Goal: Information Seeking & Learning: Find specific fact

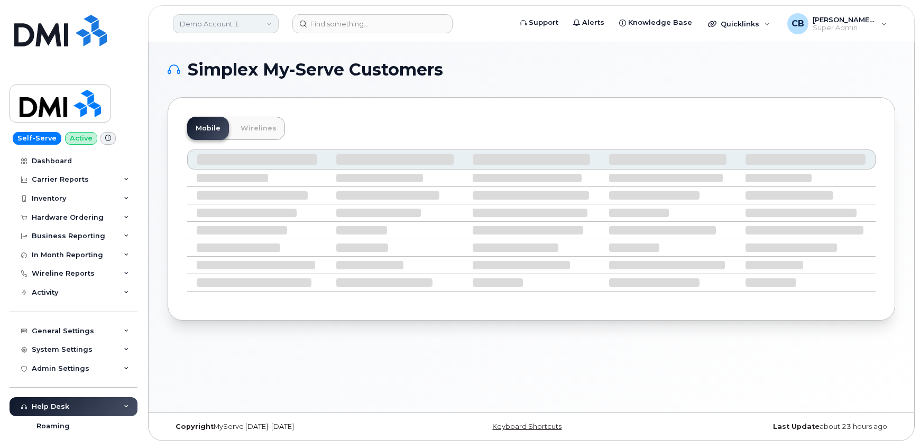
click at [232, 25] on link "Demo Account 1" at bounding box center [226, 23] width 106 height 19
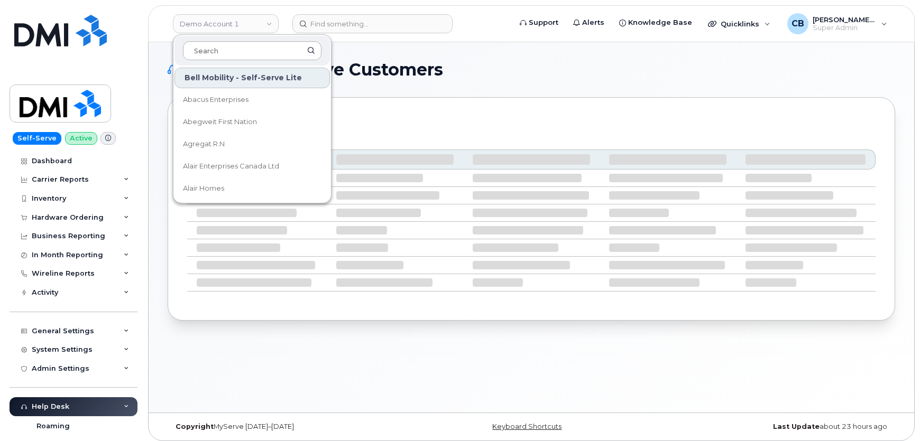
click at [232, 48] on input at bounding box center [252, 50] width 139 height 19
type input "kiew"
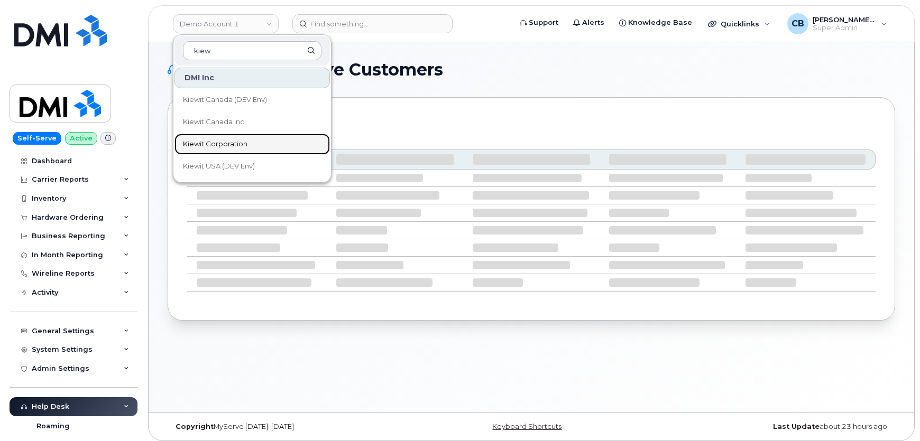
click at [219, 143] on span "Kiewit Corporation" at bounding box center [215, 144] width 64 height 11
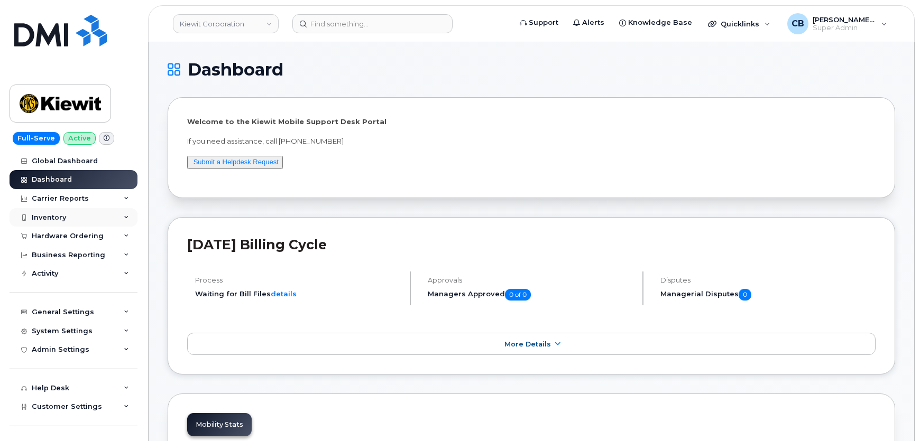
click at [44, 217] on div "Inventory" at bounding box center [49, 218] width 34 height 8
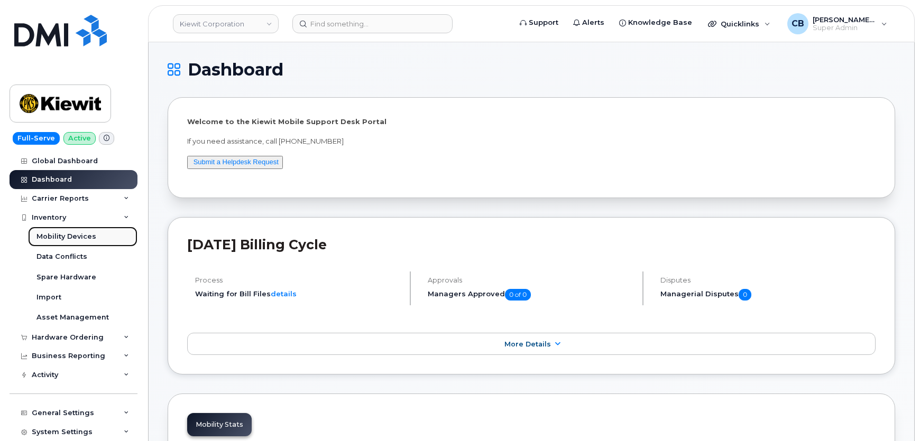
click at [58, 237] on div "Mobility Devices" at bounding box center [66, 237] width 60 height 10
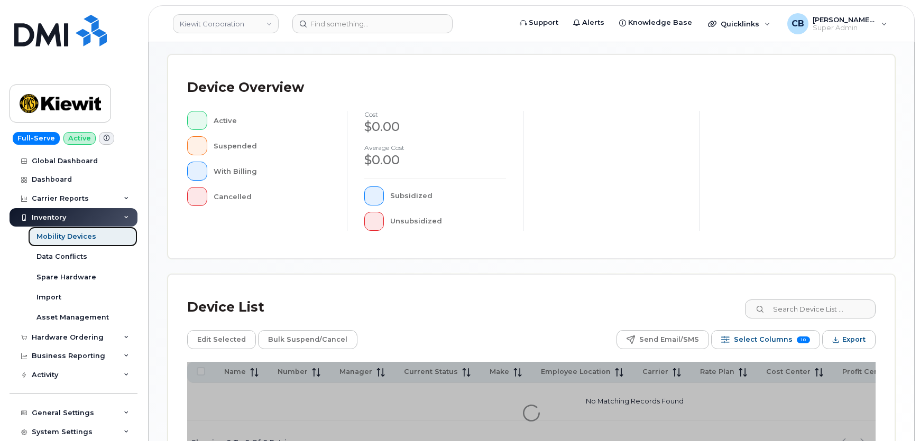
scroll to position [95, 0]
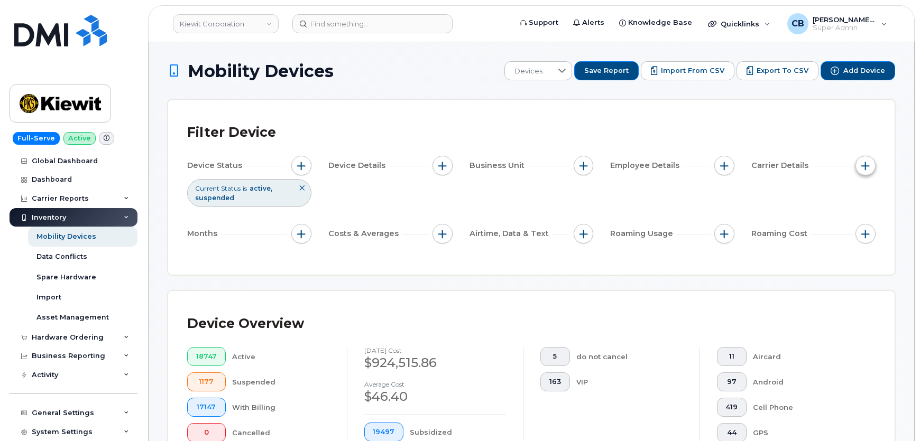
click at [867, 162] on span "button" at bounding box center [865, 166] width 8 height 8
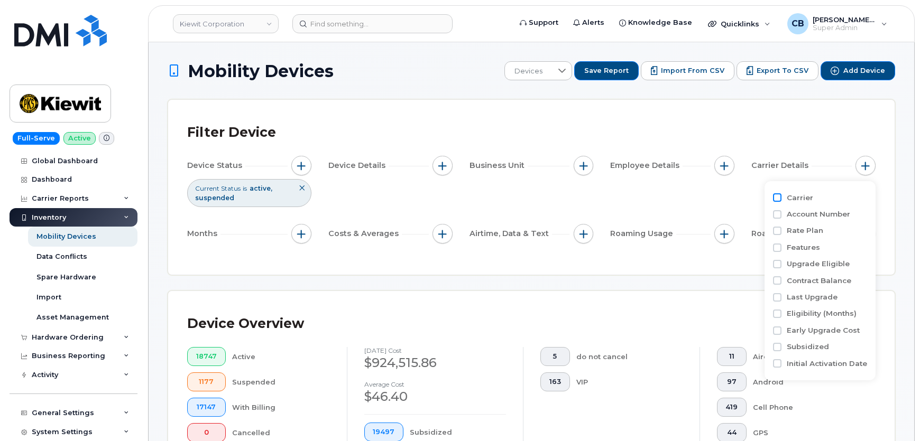
click at [775, 196] on input "Carrier" at bounding box center [777, 197] width 8 height 8
checkbox input "true"
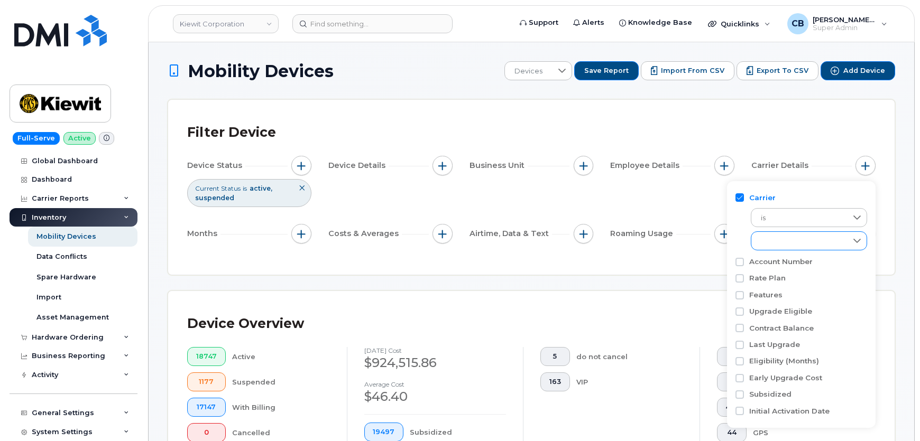
click at [781, 232] on div "empty" at bounding box center [809, 241] width 116 height 19
click at [786, 322] on span "Verizon Wireless" at bounding box center [800, 324] width 57 height 10
checkbox input "true"
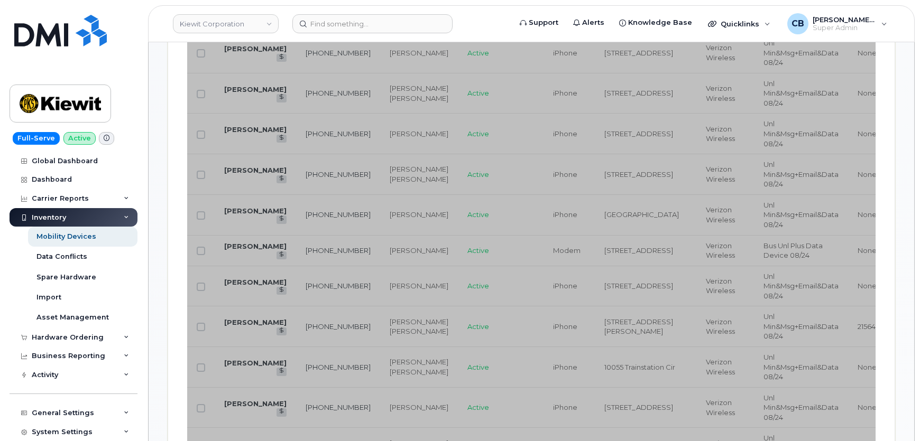
scroll to position [481, 0]
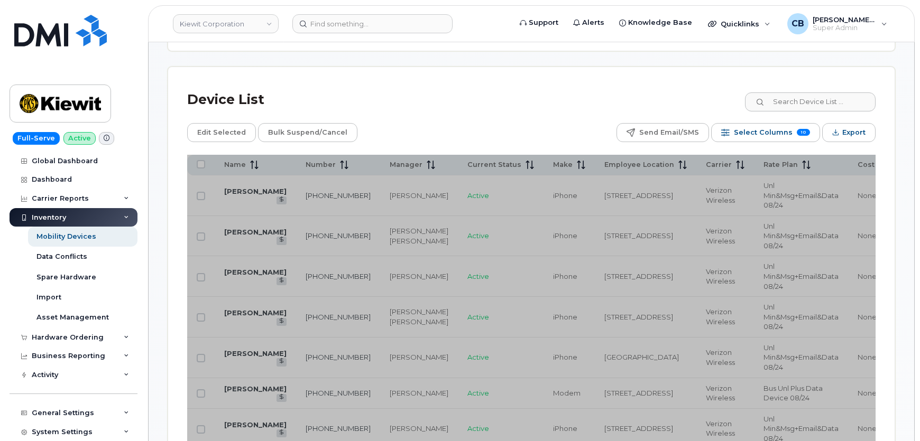
drag, startPoint x: 353, startPoint y: 235, endPoint x: 337, endPoint y: 234, distance: 15.9
drag, startPoint x: 351, startPoint y: 234, endPoint x: 324, endPoint y: 246, distance: 30.1
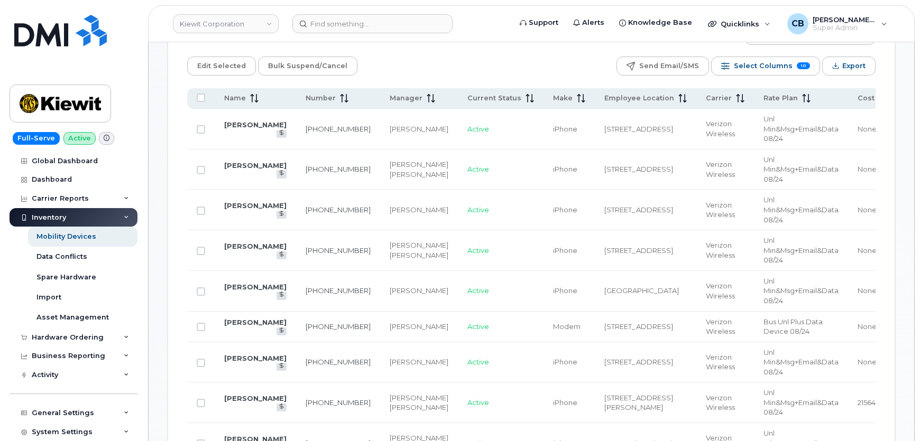
scroll to position [576, 0]
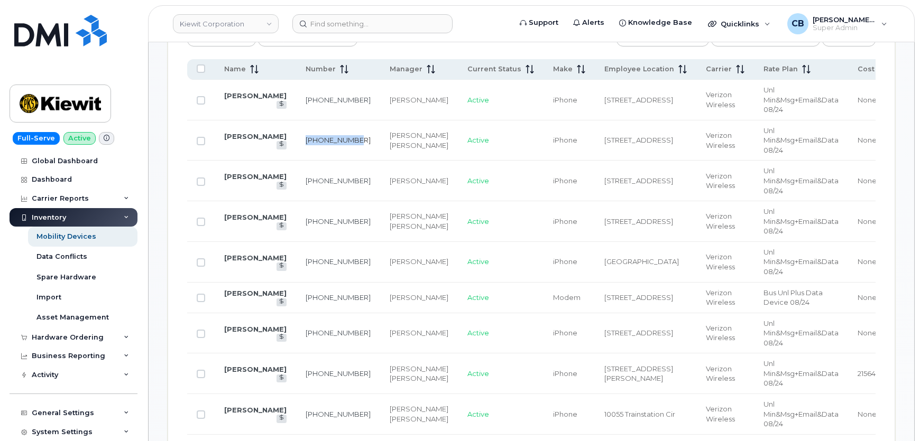
drag, startPoint x: 354, startPoint y: 139, endPoint x: 310, endPoint y: 140, distance: 43.9
click at [310, 140] on td "201-206-1117" at bounding box center [338, 141] width 84 height 41
copy link "201-206-1117"
click at [322, 21] on input at bounding box center [372, 23] width 160 height 19
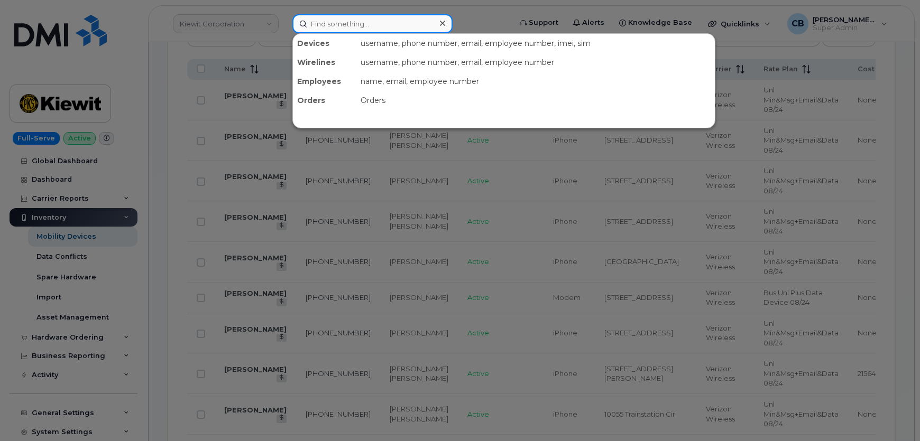
paste input "201-206-1117"
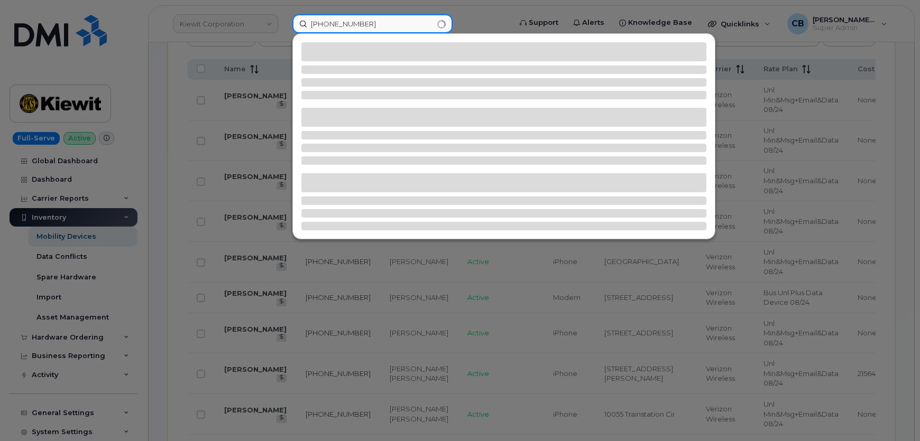
type input "201-206-1117"
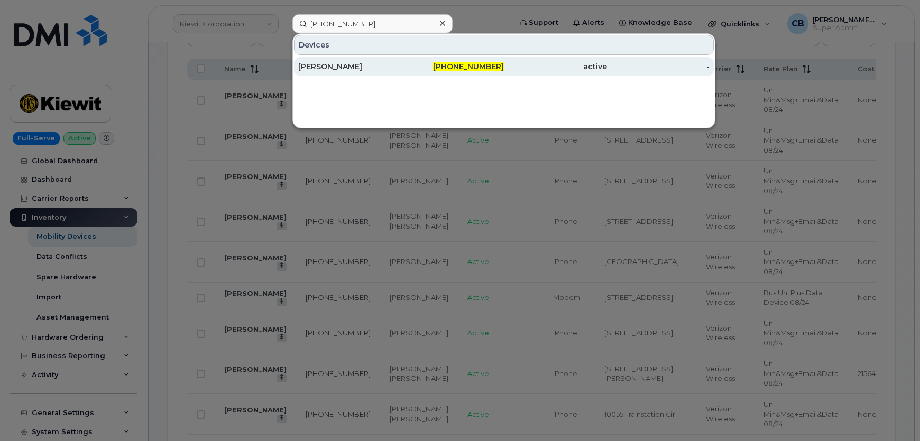
click at [352, 66] on div "Darrell Schneider" at bounding box center [349, 66] width 103 height 11
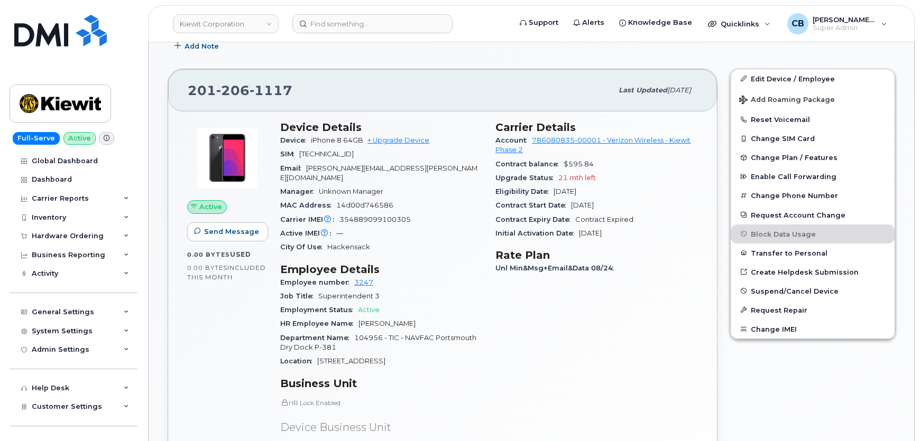
scroll to position [288, 0]
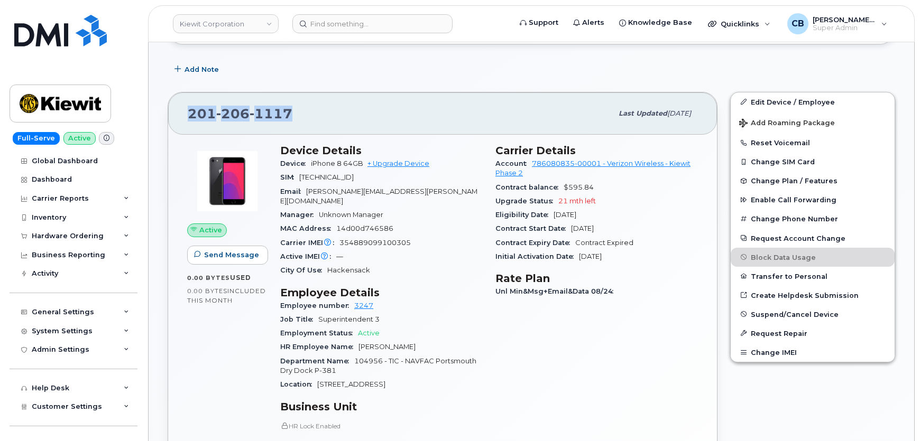
drag, startPoint x: 300, startPoint y: 107, endPoint x: 191, endPoint y: 116, distance: 109.8
click at [191, 116] on div "[PHONE_NUMBER]" at bounding box center [400, 114] width 425 height 22
copy span "[PHONE_NUMBER]"
click at [47, 217] on div "Inventory" at bounding box center [49, 218] width 34 height 8
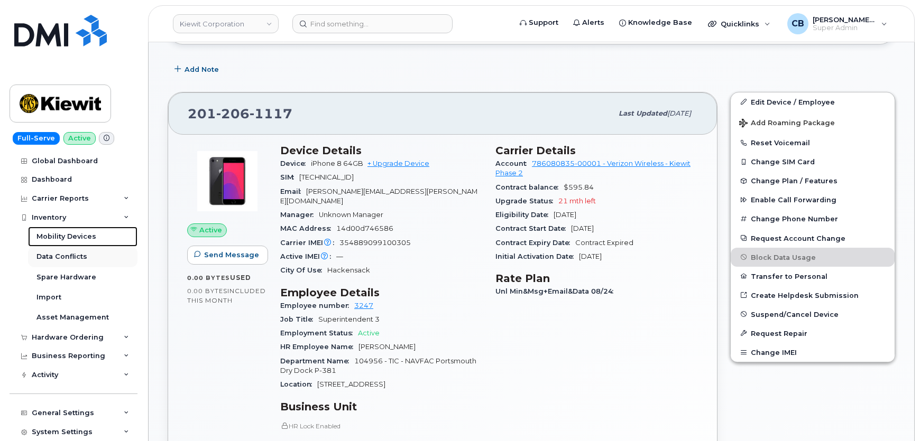
drag, startPoint x: 59, startPoint y: 235, endPoint x: 70, endPoint y: 250, distance: 18.5
click at [59, 234] on div "Mobility Devices" at bounding box center [66, 237] width 60 height 10
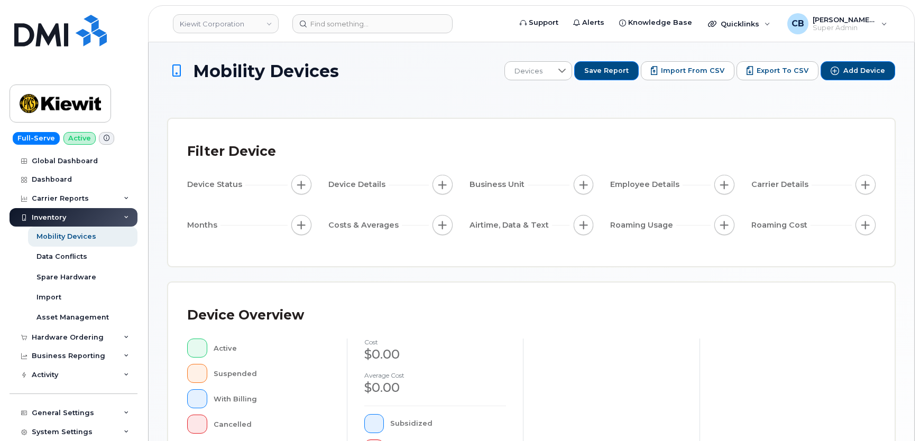
click at [863, 186] on span "button" at bounding box center [865, 185] width 8 height 8
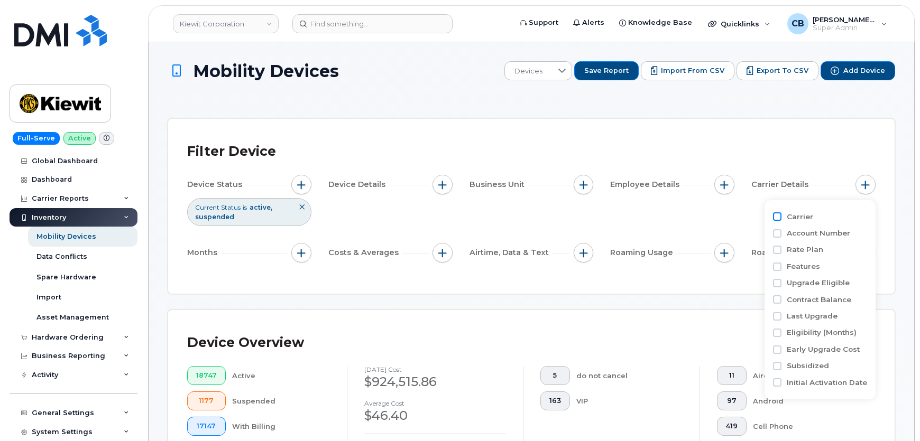
click at [773, 218] on input "Carrier" at bounding box center [777, 217] width 8 height 8
checkbox input "true"
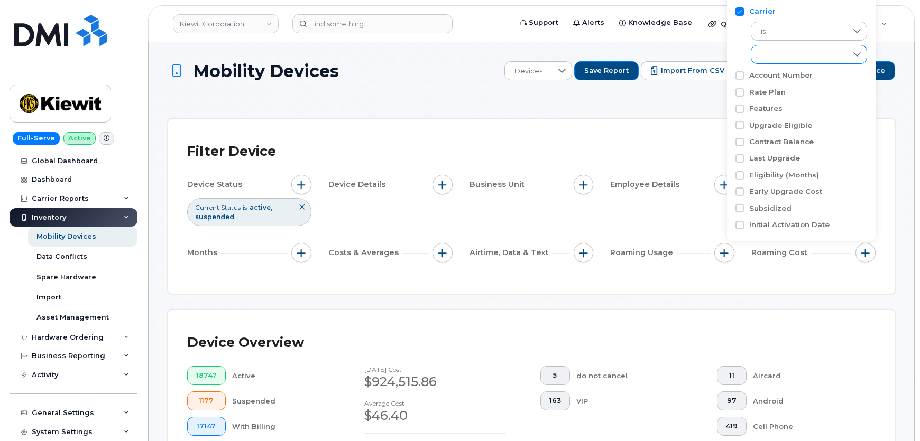
click at [778, 49] on div "empty" at bounding box center [798, 54] width 95 height 18
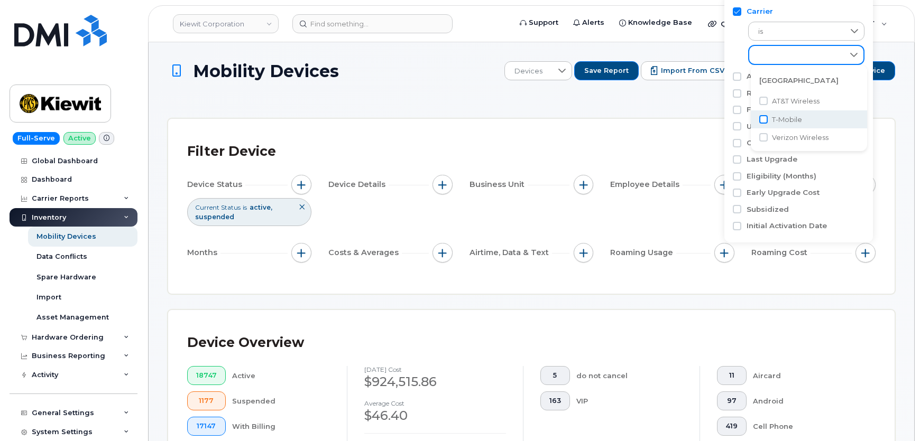
click at [760, 122] on input "T-Mobile" at bounding box center [763, 119] width 8 height 8
checkbox input "true"
click at [603, 142] on div "Filter Device" at bounding box center [531, 151] width 688 height 27
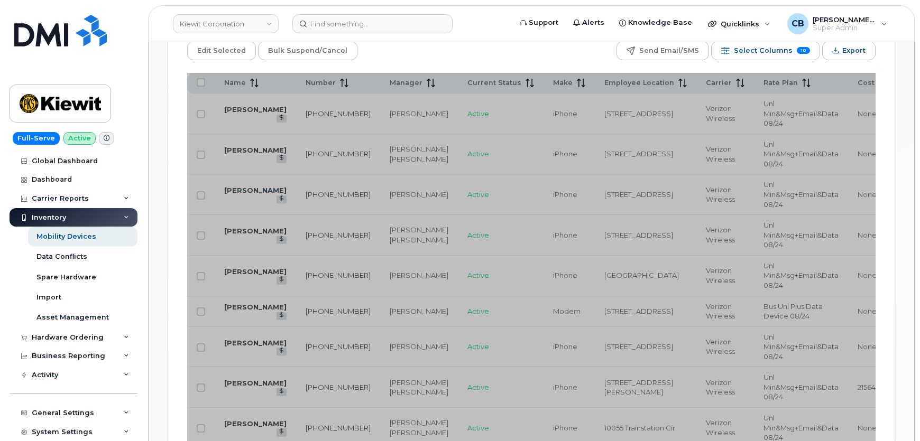
scroll to position [672, 0]
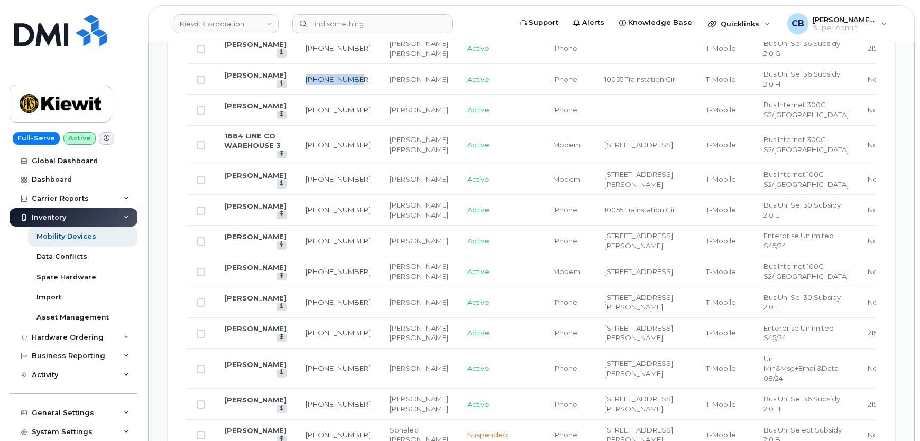
drag, startPoint x: 312, startPoint y: 121, endPoint x: 295, endPoint y: 115, distance: 18.6
click at [296, 95] on td "208-941-8740" at bounding box center [338, 79] width 84 height 31
copy link "208-941-8740"
click at [336, 30] on input at bounding box center [372, 23] width 160 height 19
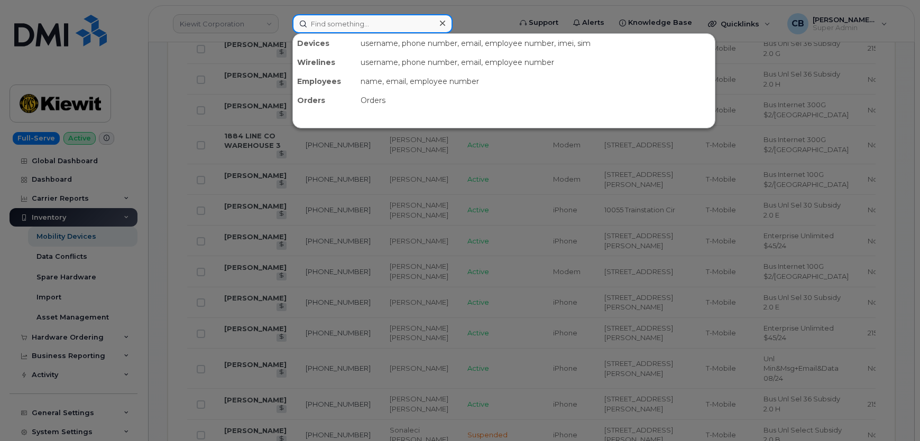
paste input "208-941-8740"
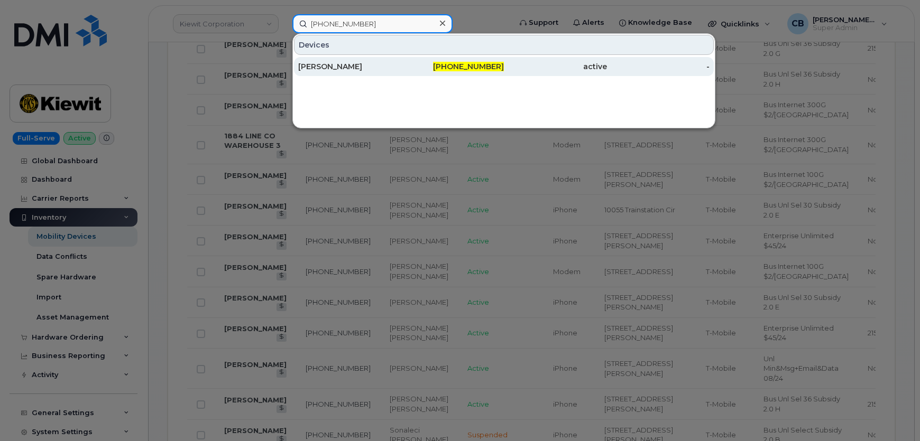
type input "208-941-8740"
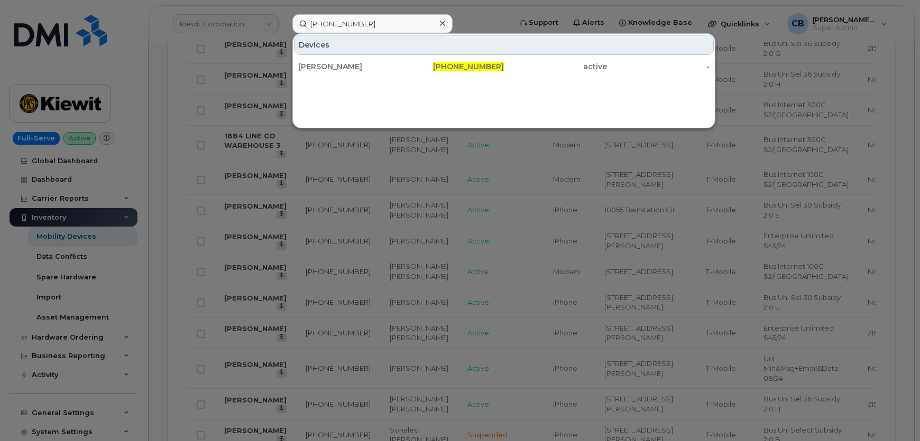
drag, startPoint x: 338, startPoint y: 67, endPoint x: 357, endPoint y: 87, distance: 27.7
click at [338, 66] on div "Sam Currey" at bounding box center [349, 66] width 103 height 11
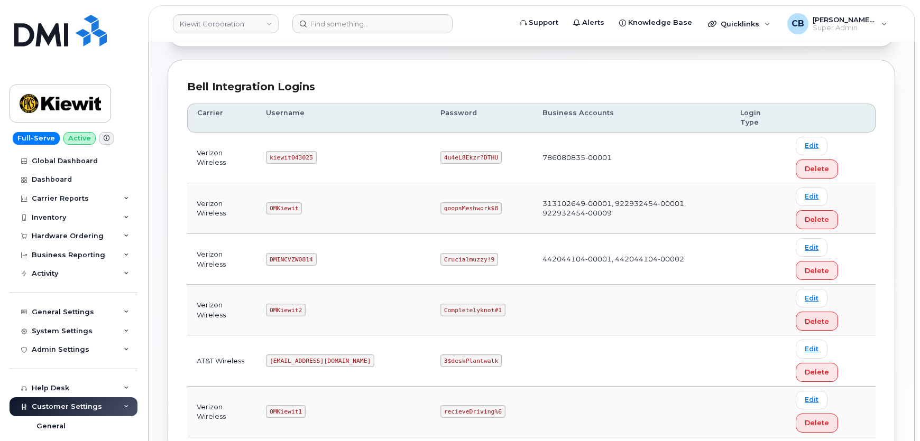
scroll to position [96, 0]
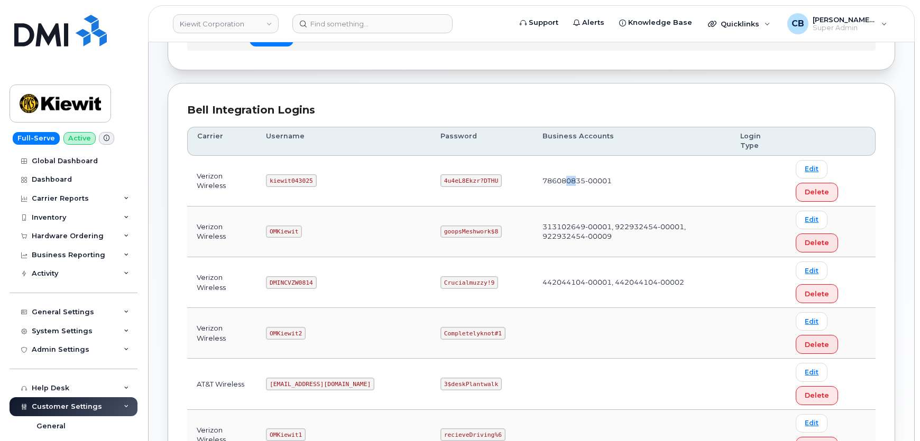
drag, startPoint x: 526, startPoint y: 149, endPoint x: 539, endPoint y: 146, distance: 13.5
click at [533, 156] on td "786080835-00001" at bounding box center [632, 181] width 198 height 51
click at [562, 134] on th "Business Accounts" at bounding box center [632, 141] width 198 height 29
click at [294, 174] on code "kiewit043025" at bounding box center [291, 180] width 50 height 13
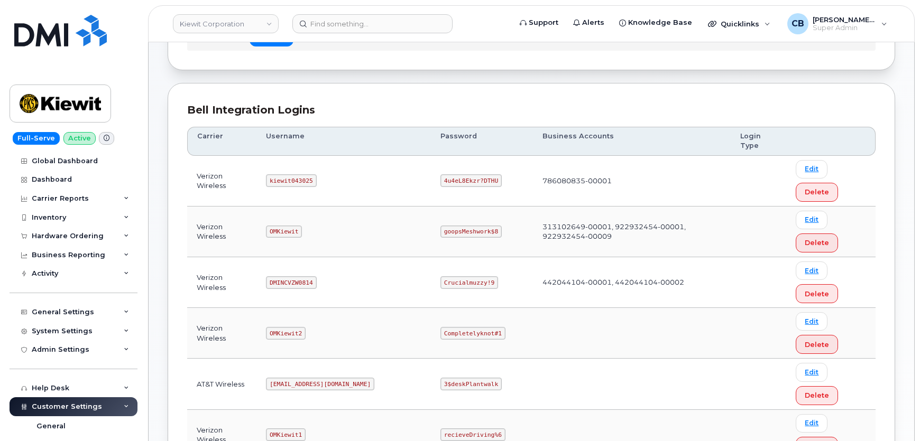
click at [303, 174] on code "kiewit043025" at bounding box center [291, 180] width 50 height 13
copy code "kiewit043025"
drag, startPoint x: 451, startPoint y: 159, endPoint x: 402, endPoint y: 161, distance: 49.2
click at [440, 174] on code "4u4eL8Ekzr?DTHU" at bounding box center [470, 180] width 61 height 13
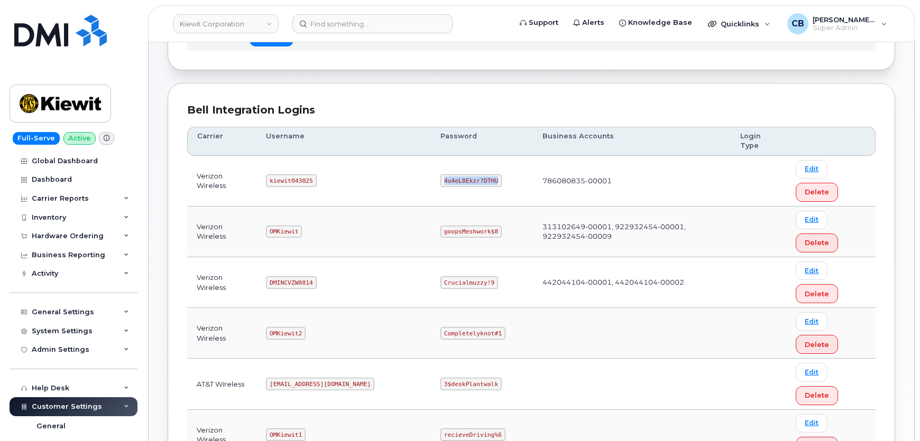
copy code "4u4eL8Ekzr?DTHU"
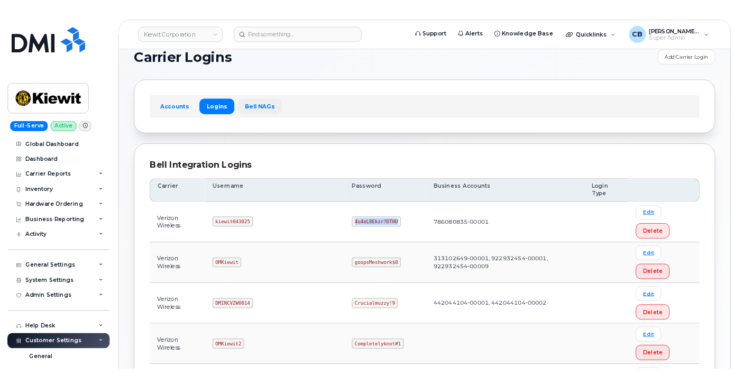
scroll to position [0, 0]
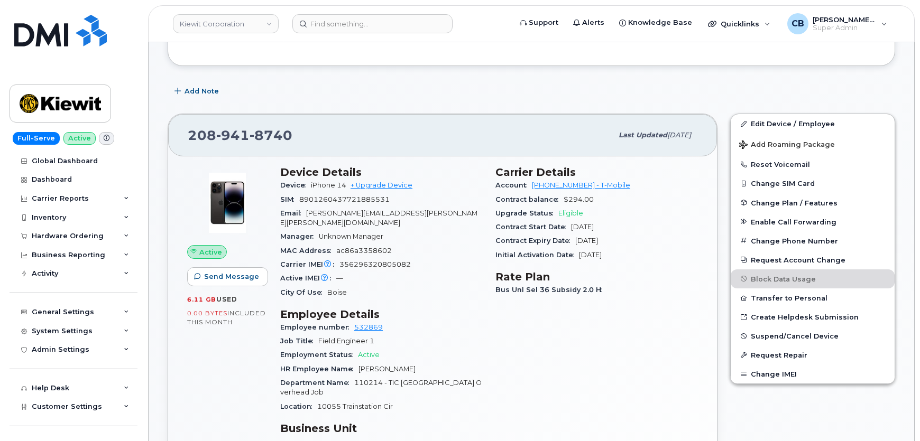
scroll to position [288, 0]
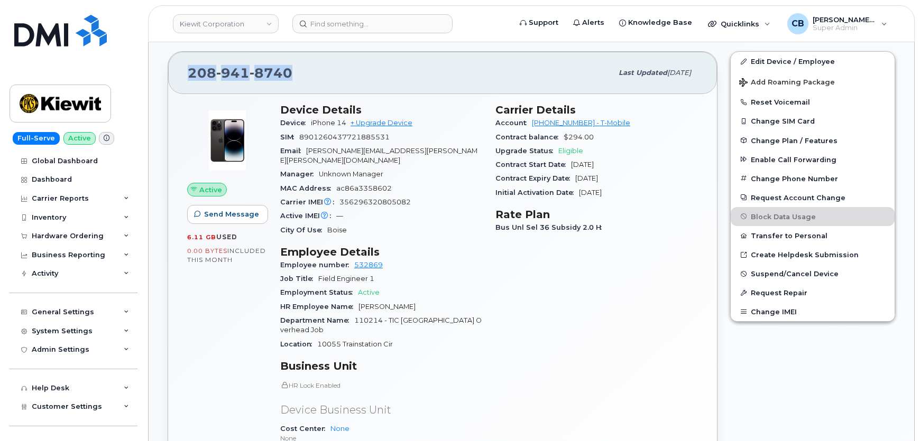
drag, startPoint x: 297, startPoint y: 74, endPoint x: 190, endPoint y: 70, distance: 106.9
click at [190, 70] on div "[PHONE_NUMBER]" at bounding box center [400, 73] width 425 height 22
copy span "[PHONE_NUMBER]"
drag, startPoint x: 391, startPoint y: 178, endPoint x: 368, endPoint y: 180, distance: 22.8
click at [368, 182] on div "MAC Address ac86a3358602" at bounding box center [381, 189] width 202 height 14
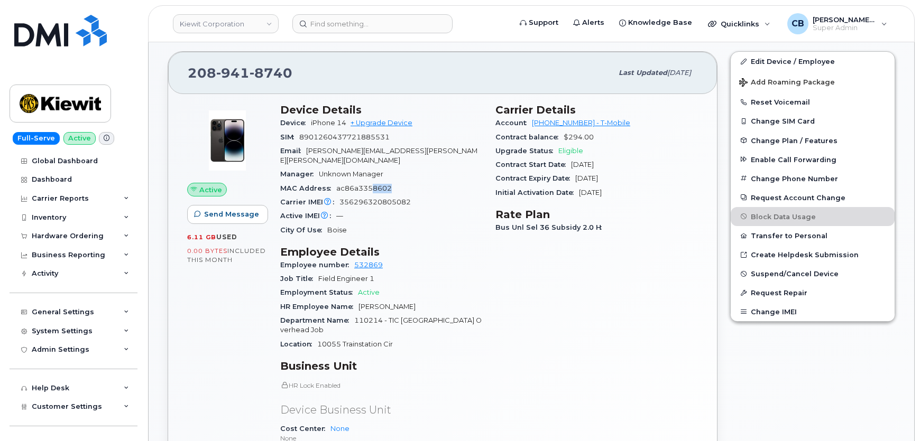
scroll to position [0, 0]
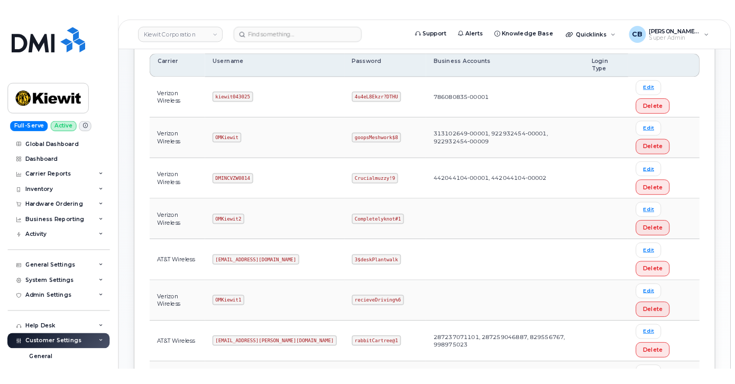
scroll to position [192, 0]
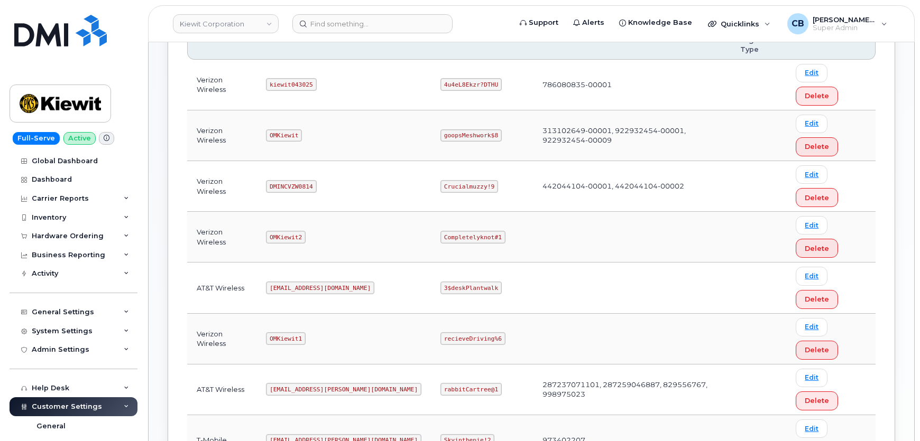
drag, startPoint x: 275, startPoint y: 372, endPoint x: 344, endPoint y: 374, distance: 69.3
drag, startPoint x: 542, startPoint y: 257, endPoint x: 519, endPoint y: 260, distance: 22.9
click at [533, 416] on td "973402207" at bounding box center [632, 441] width 198 height 51
click at [307, 435] on code "ms-kiewit@dminc.com" at bounding box center [343, 441] width 155 height 13
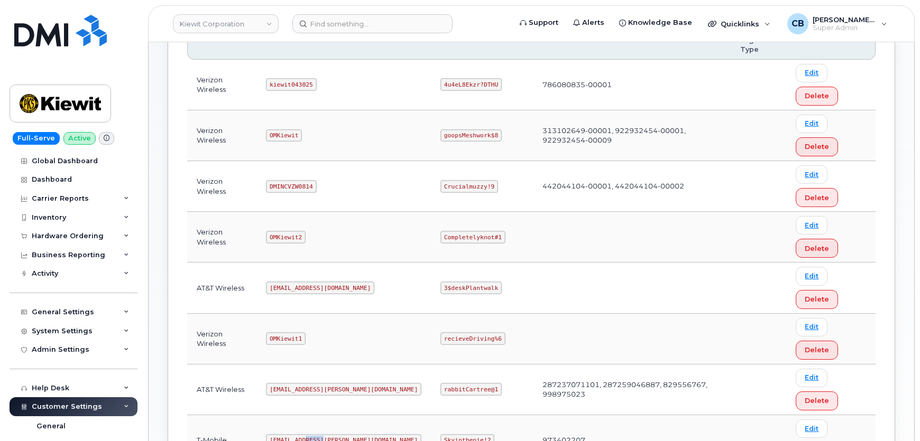
click at [307, 435] on code "ms-kiewit@dminc.com" at bounding box center [343, 441] width 155 height 13
copy code "ms-kiewit@dminc.com"
drag, startPoint x: 446, startPoint y: 259, endPoint x: 404, endPoint y: 257, distance: 41.8
click at [440, 435] on code "Skyinthepie!2" at bounding box center [467, 441] width 54 height 13
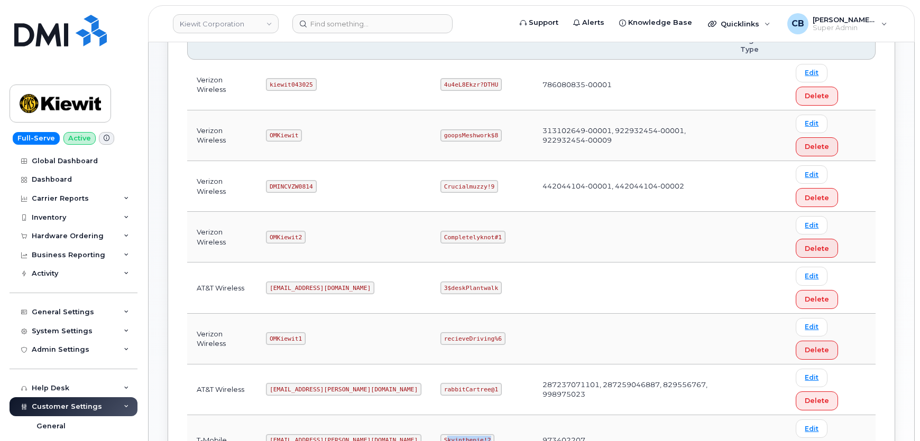
click at [440, 435] on code "Skyinthepie!2" at bounding box center [467, 441] width 54 height 13
drag, startPoint x: 445, startPoint y: 257, endPoint x: 402, endPoint y: 260, distance: 42.4
click at [440, 435] on code "Skyinthepie!2" at bounding box center [467, 441] width 54 height 13
copy code "Skyinthepie!2"
drag, startPoint x: 316, startPoint y: 287, endPoint x: 275, endPoint y: 288, distance: 41.2
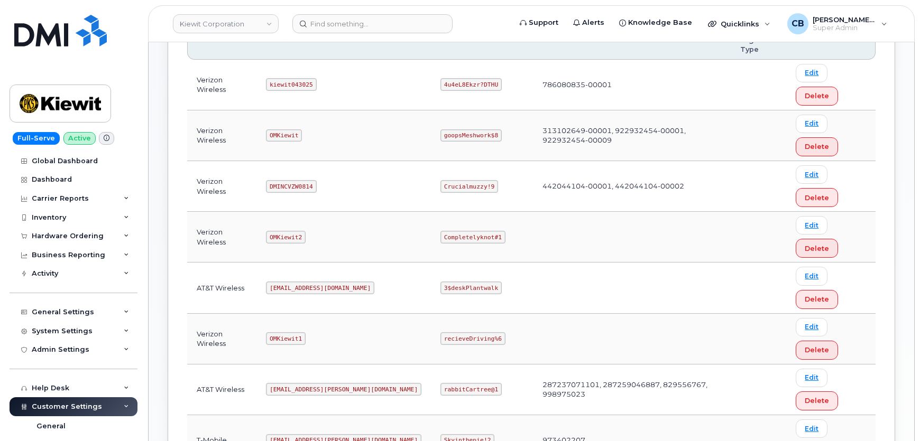
copy code "kiewit041825"
copy code "CompletelyPartial$1"
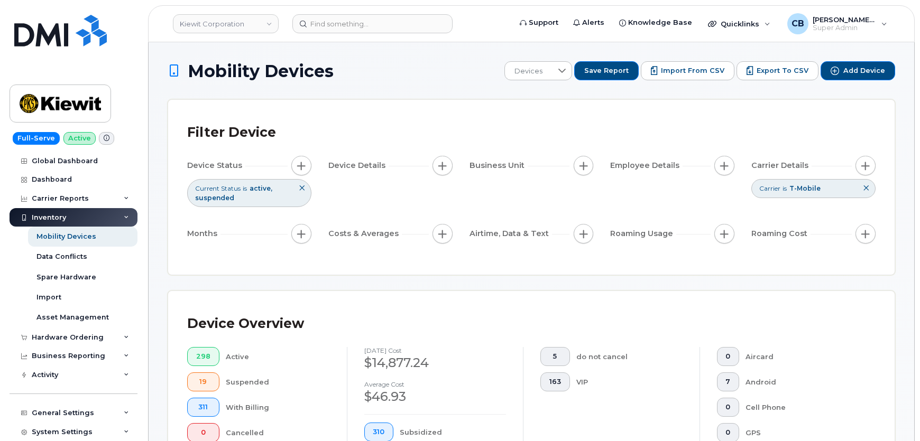
click at [864, 189] on icon at bounding box center [866, 188] width 6 height 6
click at [865, 169] on span "button" at bounding box center [865, 166] width 8 height 8
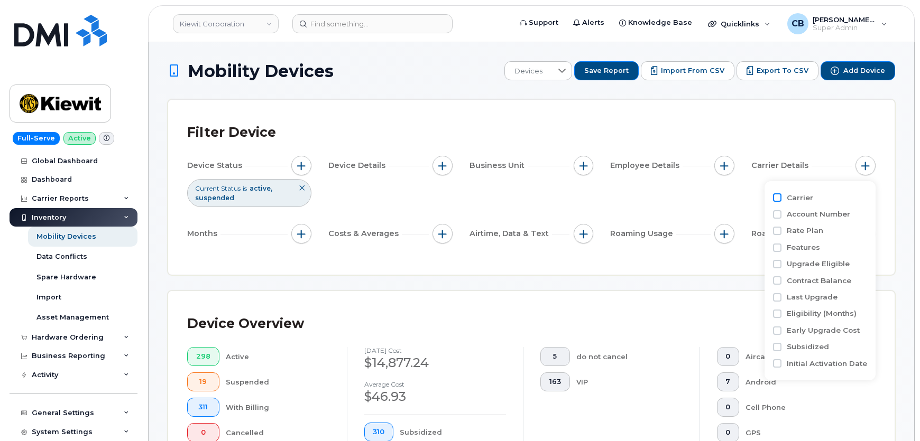
click at [779, 199] on input "Carrier" at bounding box center [777, 197] width 8 height 8
checkbox input "true"
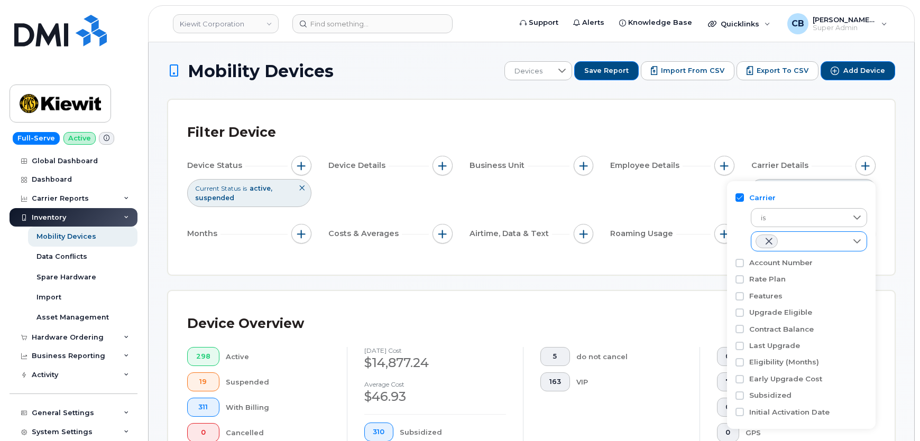
click at [827, 237] on div at bounding box center [798, 241] width 95 height 19
click at [799, 285] on span "AT&T Wireless" at bounding box center [796, 288] width 48 height 10
checkbox input "true"
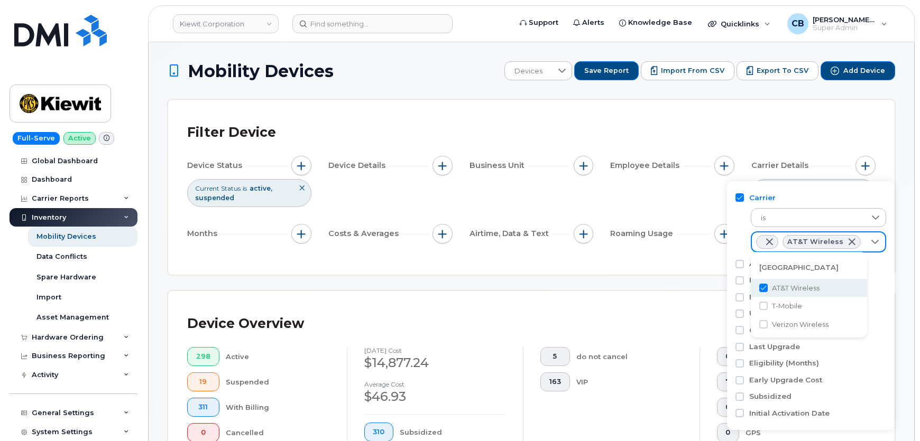
click at [768, 242] on span at bounding box center [769, 242] width 8 height 8
click at [791, 149] on div "Filter Device Device Status Current Status is active suspended Device Details B…" at bounding box center [531, 187] width 688 height 137
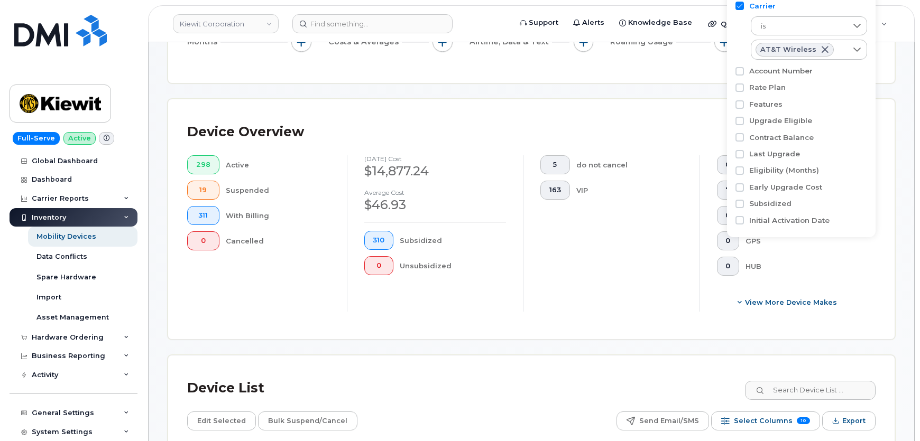
scroll to position [288, 0]
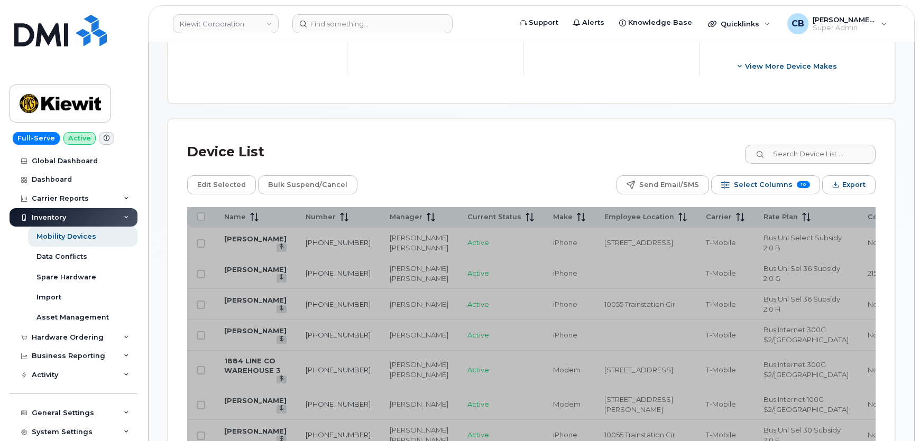
scroll to position [388, 0]
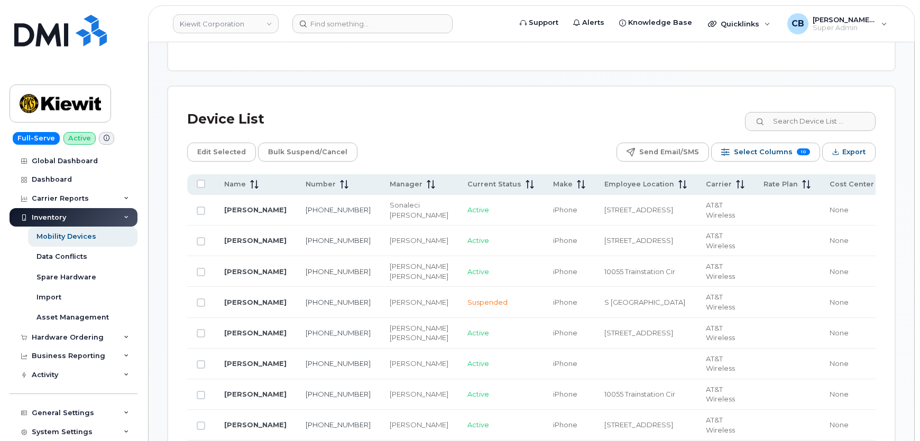
scroll to position [484, 0]
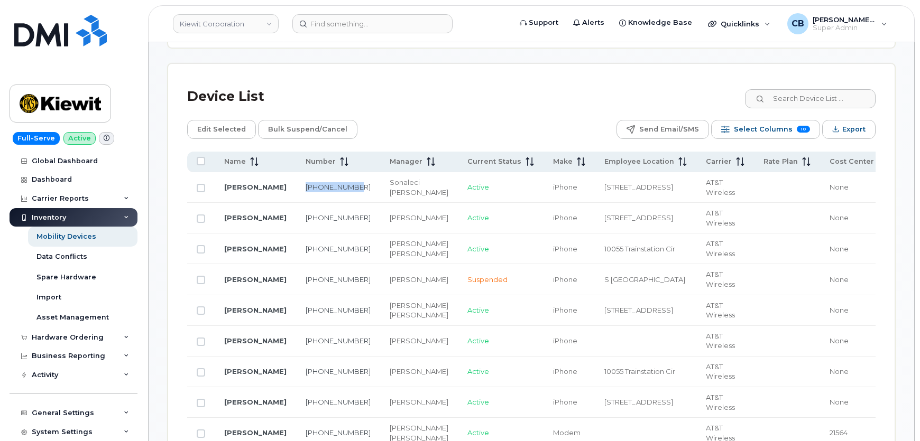
drag, startPoint x: 316, startPoint y: 190, endPoint x: 295, endPoint y: 185, distance: 21.8
click at [296, 185] on td "201-832-7035" at bounding box center [338, 187] width 84 height 31
copy link "201-832-7035"
click at [376, 26] on input at bounding box center [372, 23] width 160 height 19
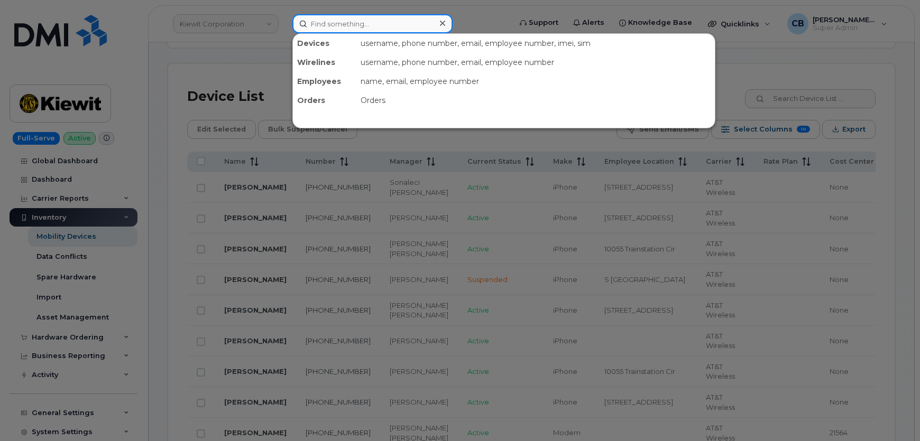
paste input "201-832-7035"
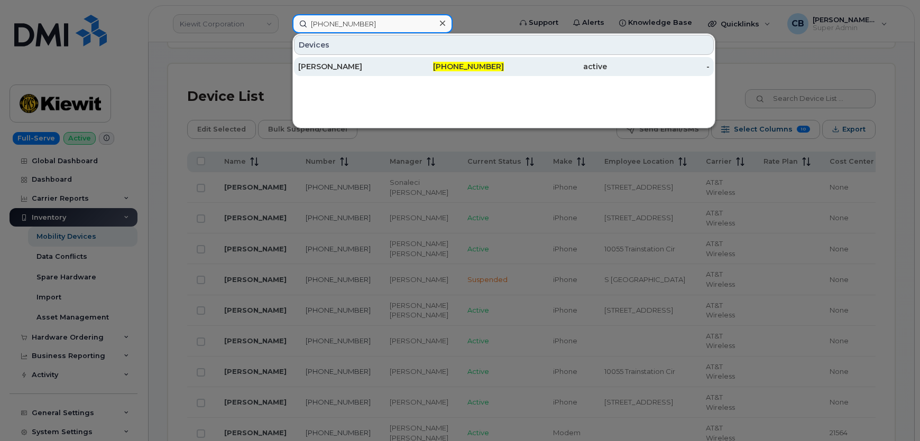
type input "201-832-7035"
click at [373, 62] on div "[PERSON_NAME]" at bounding box center [349, 66] width 103 height 11
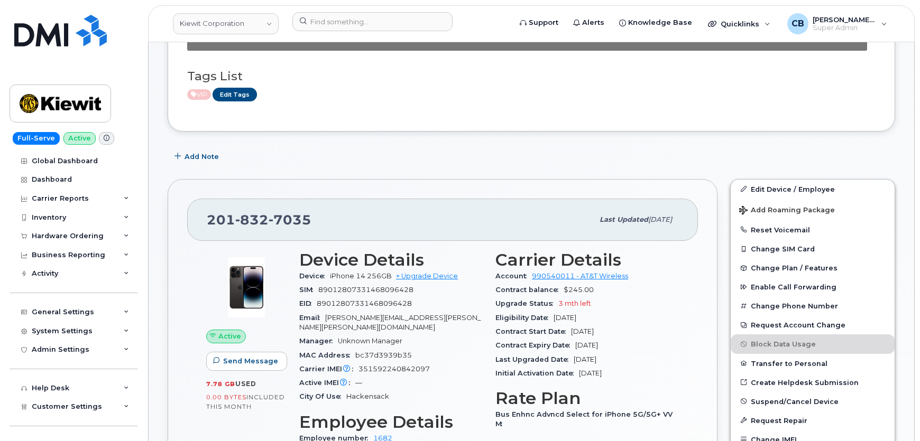
scroll to position [186, 0]
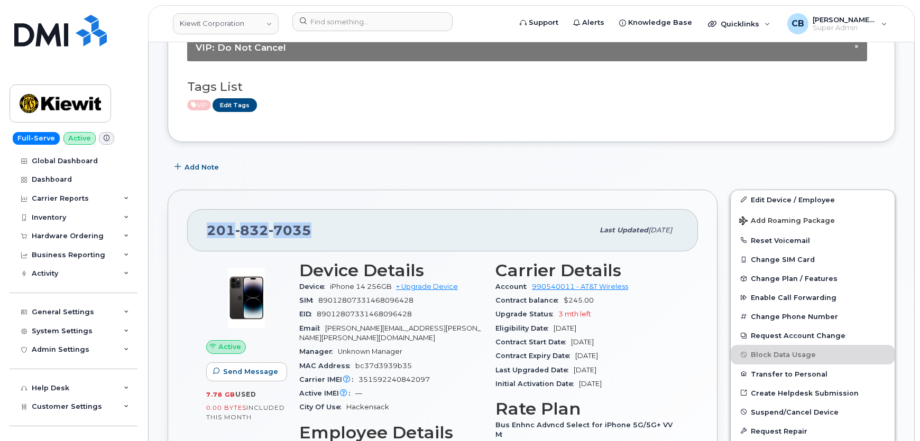
drag, startPoint x: 318, startPoint y: 227, endPoint x: 210, endPoint y: 239, distance: 108.0
click at [210, 239] on div "[PHONE_NUMBER]" at bounding box center [400, 230] width 386 height 22
copy span "[PHONE_NUMBER]"
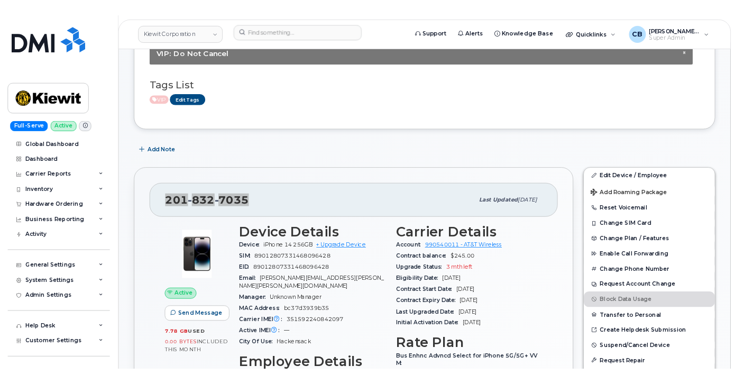
scroll to position [0, 0]
